Goal: Find specific page/section: Find specific page/section

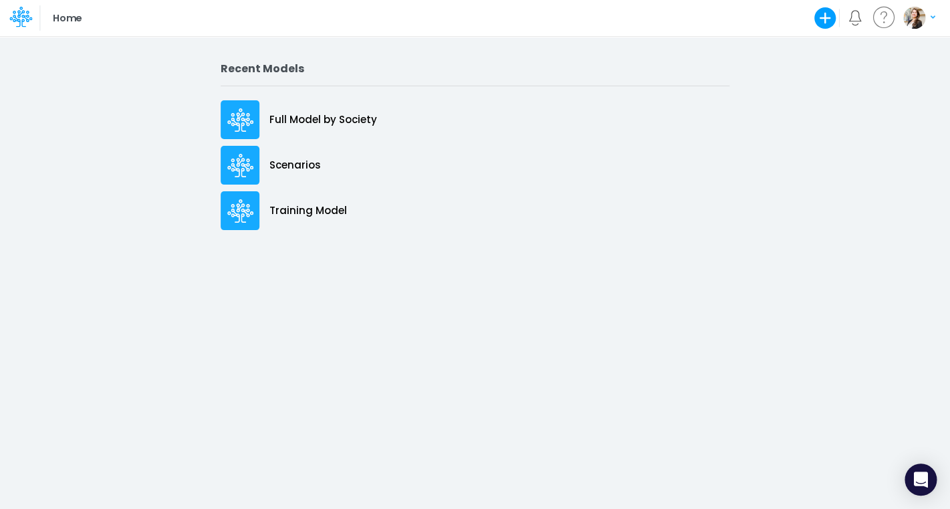
click at [334, 128] on div "Full Model by Society" at bounding box center [475, 119] width 509 height 39
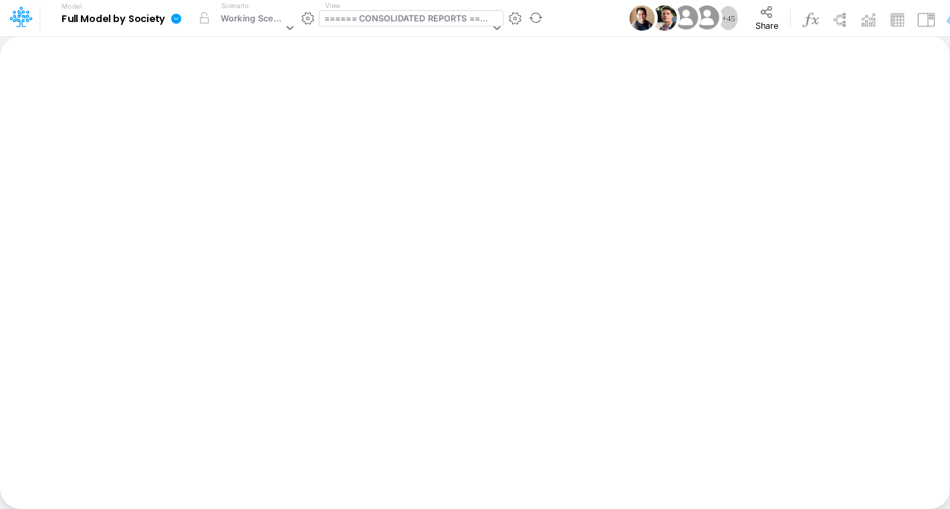
click at [405, 27] on div "====== CONSOLIDATED REPORTS ======" at bounding box center [407, 19] width 166 height 15
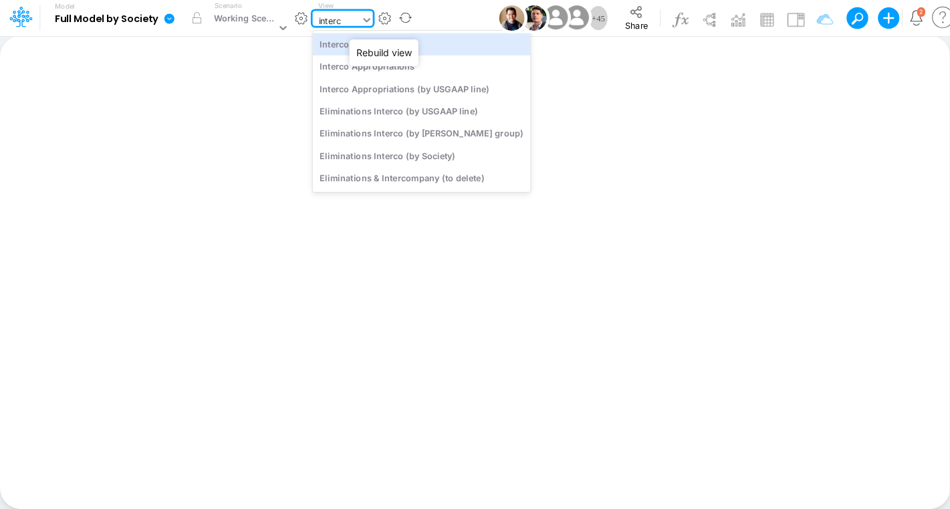
type input "interco"
click at [416, 51] on div "Interco G&A" at bounding box center [421, 44] width 218 height 22
type input "Intercos G&A"
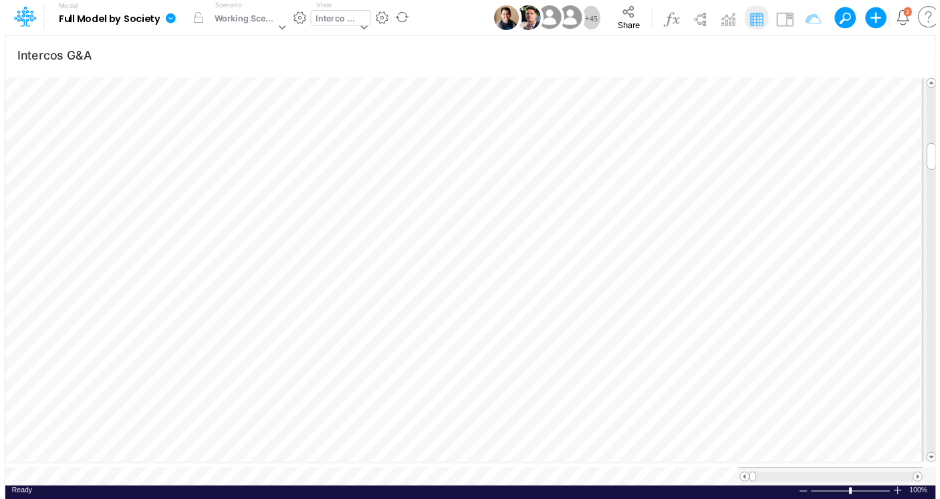
scroll to position [5, 23]
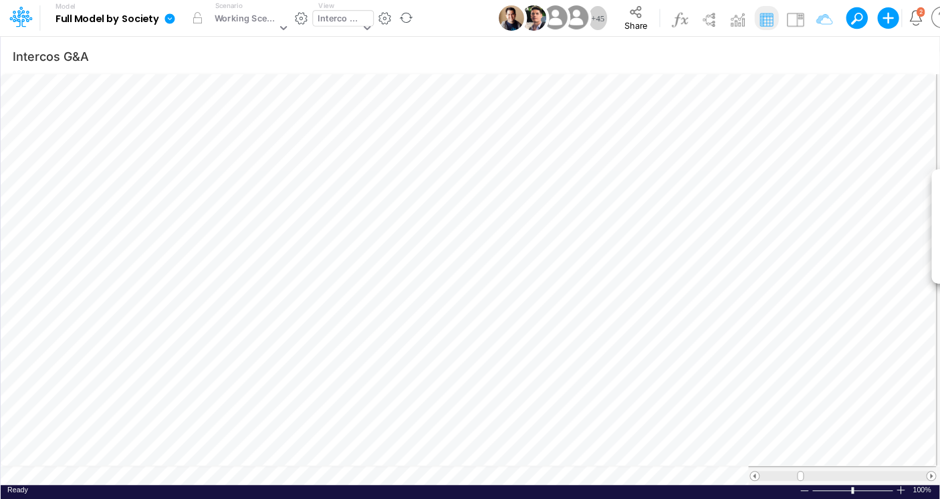
scroll to position [5, 17]
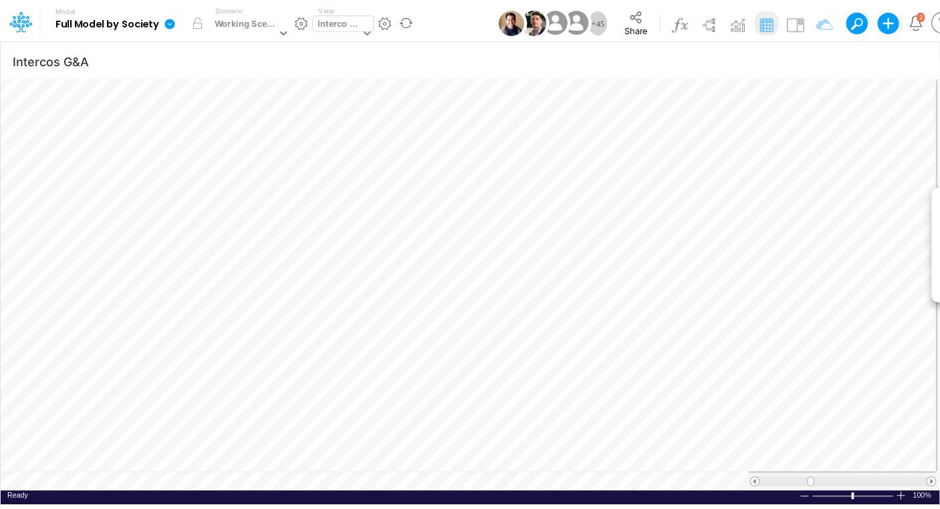
scroll to position [5, 20]
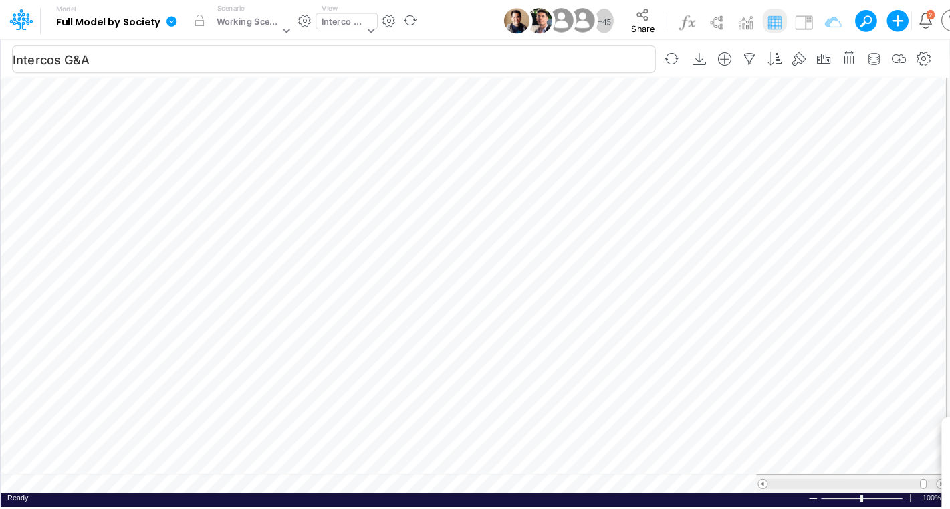
scroll to position [5, 35]
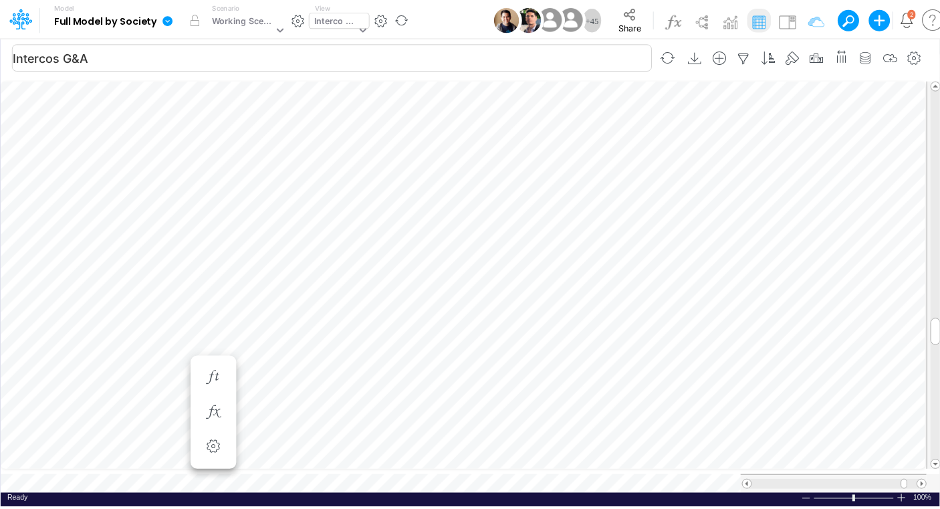
scroll to position [5, 20]
